Goal: Complete application form

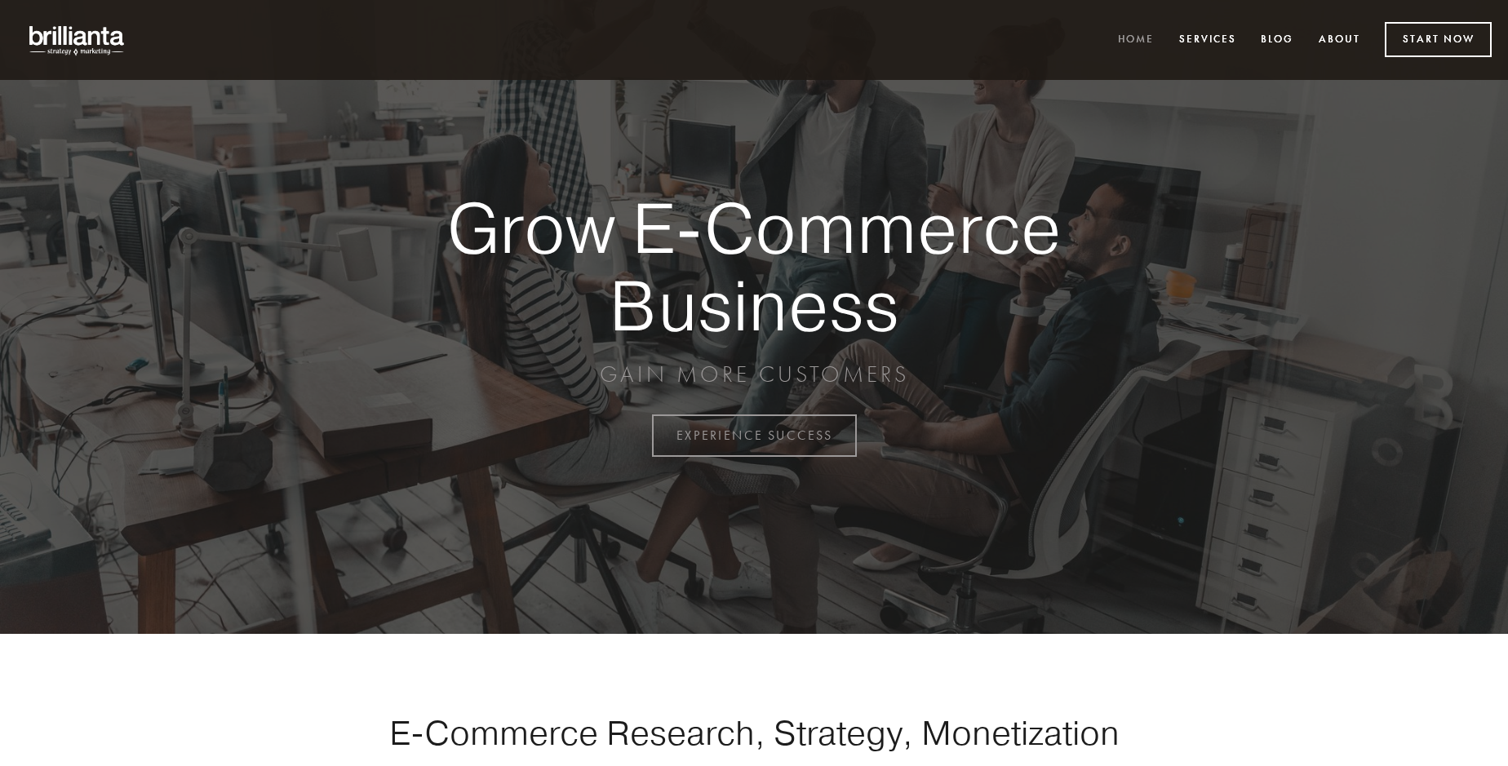
scroll to position [4279, 0]
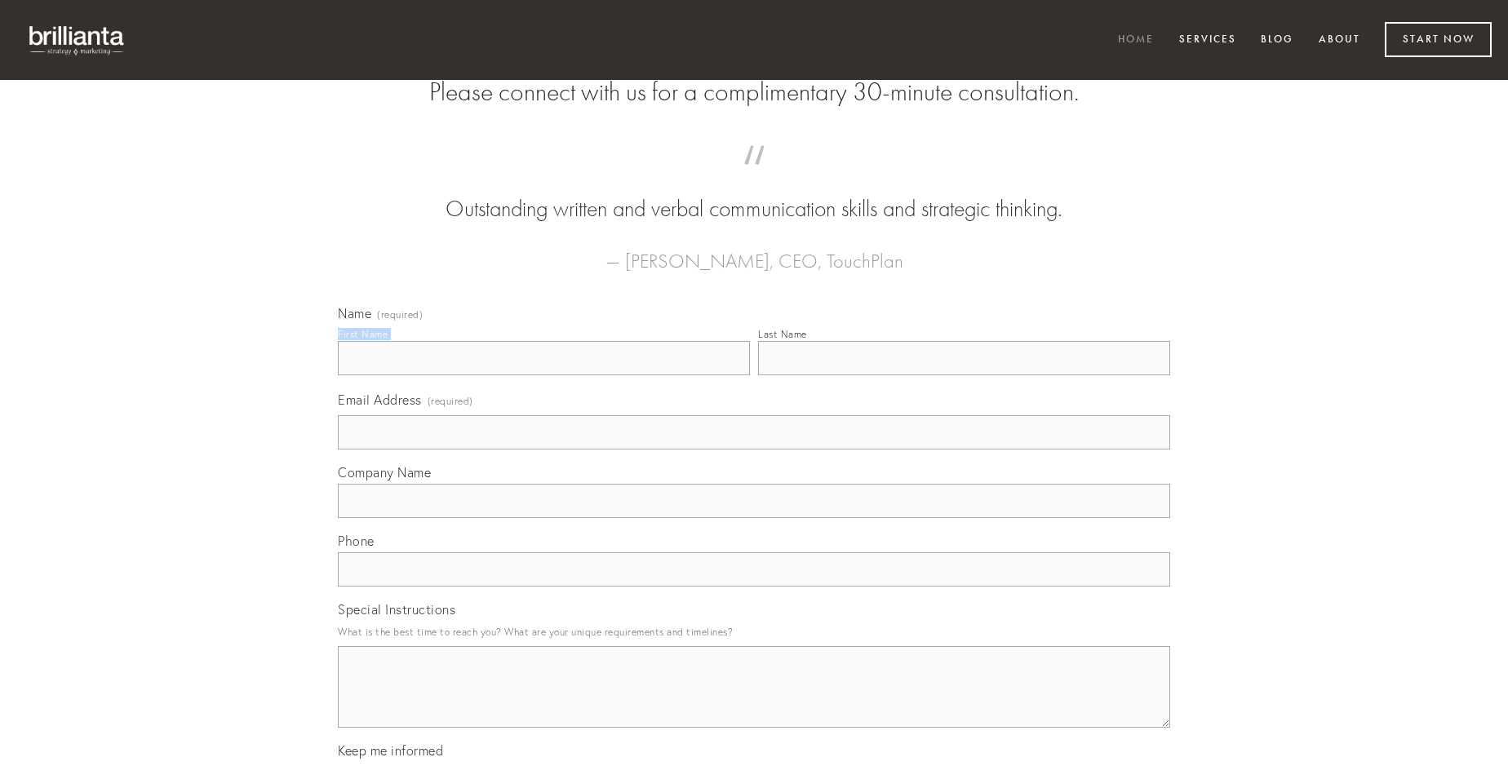
type input "[PERSON_NAME]"
click at [964, 375] on input "Last Name" at bounding box center [964, 358] width 412 height 34
type input "[PERSON_NAME]"
click at [754, 450] on input "Email Address (required)" at bounding box center [754, 432] width 833 height 34
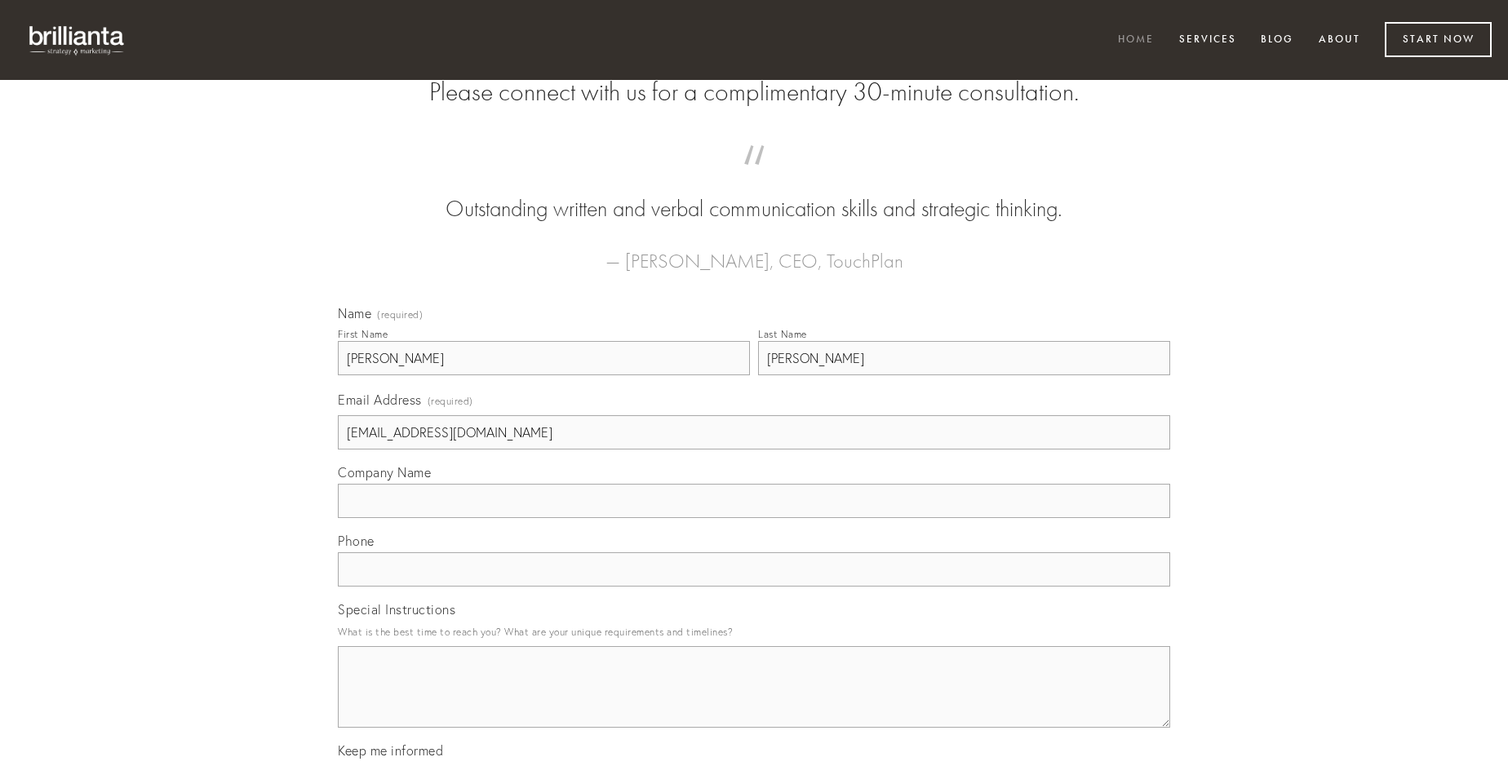
type input "[EMAIL_ADDRESS][DOMAIN_NAME]"
click at [754, 518] on input "Company Name" at bounding box center [754, 501] width 833 height 34
type input "textus"
click at [754, 587] on input "text" at bounding box center [754, 570] width 833 height 34
click at [754, 702] on textarea "Special Instructions" at bounding box center [754, 687] width 833 height 82
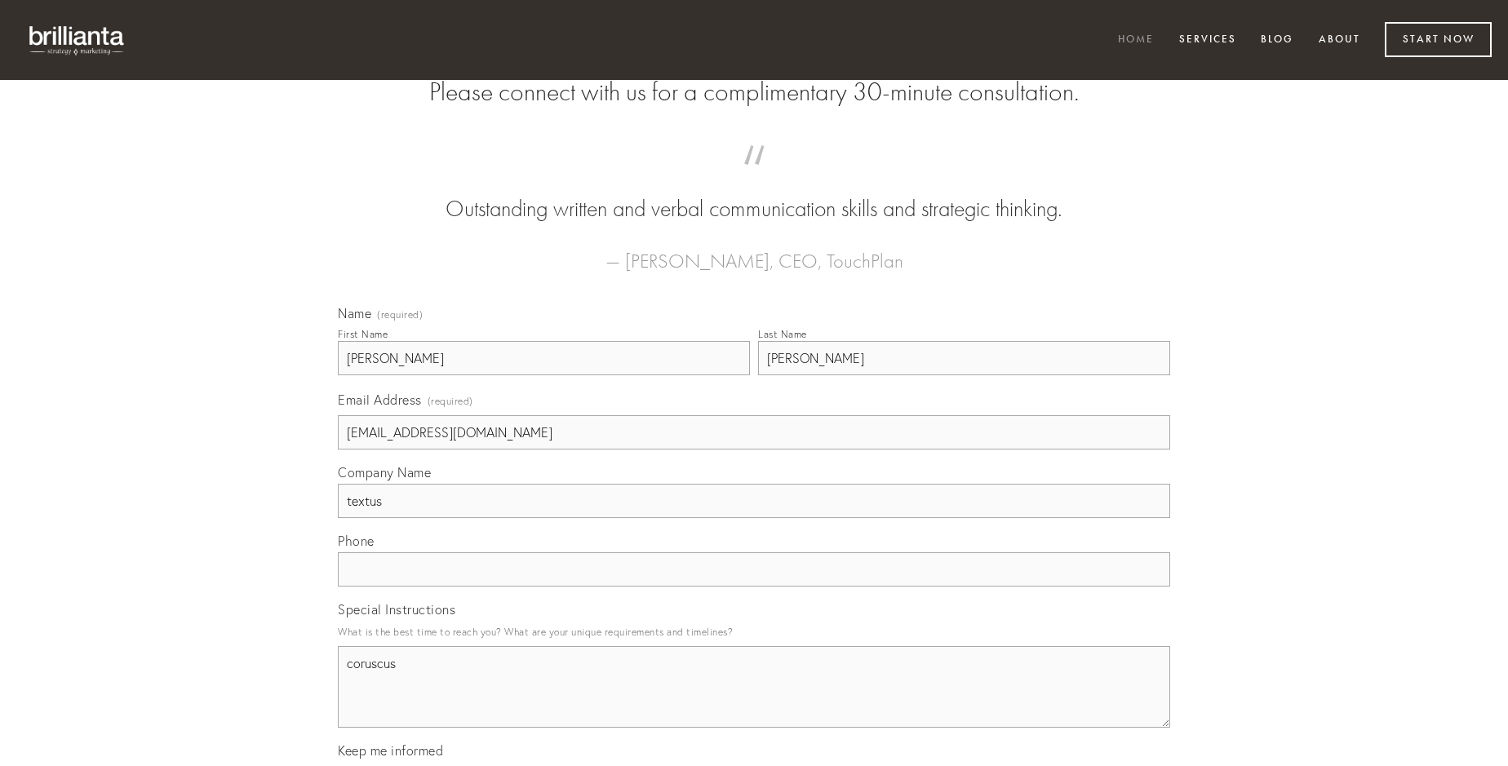
type textarea "coruscus"
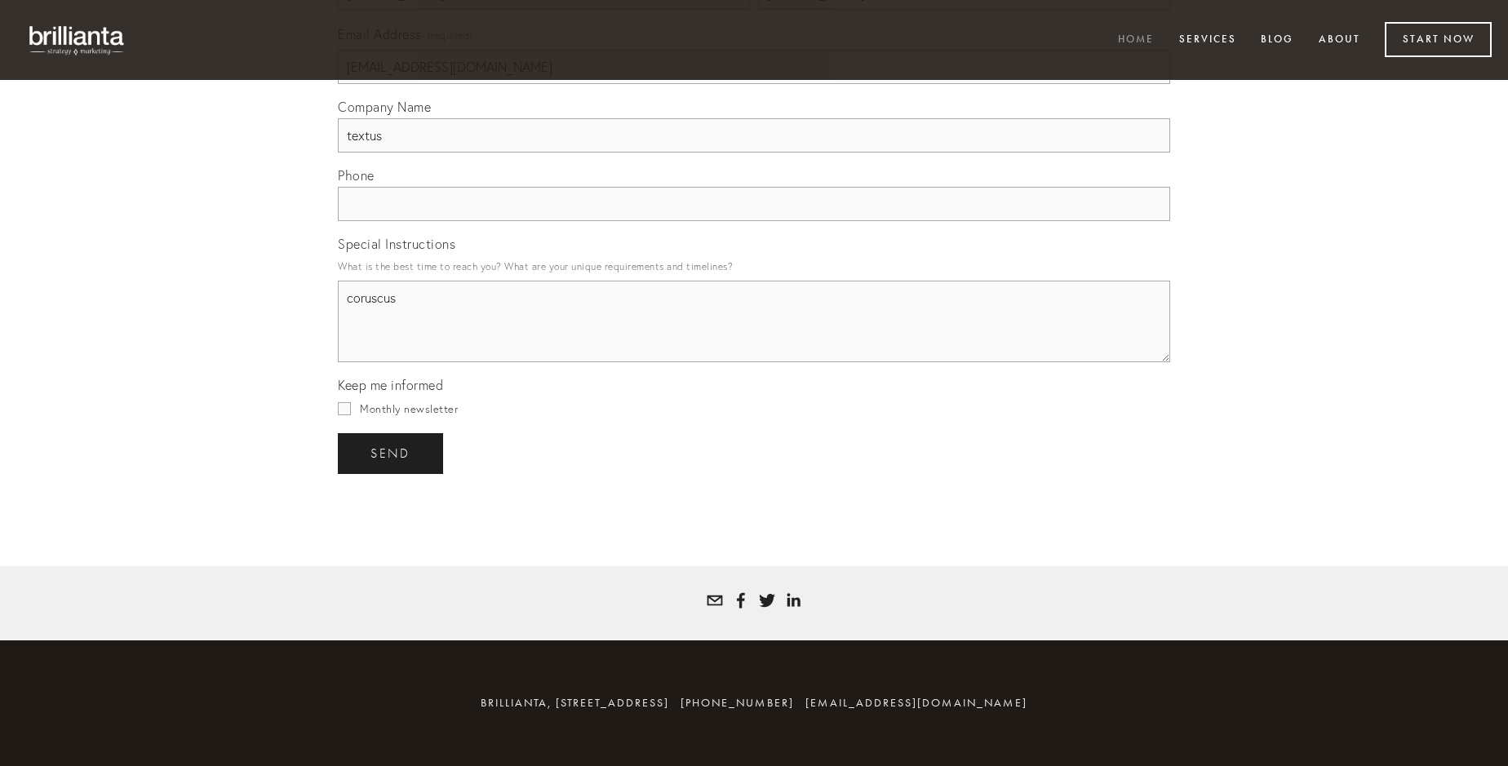
click at [392, 453] on span "send" at bounding box center [391, 453] width 40 height 15
